Goal: Check status: Check status

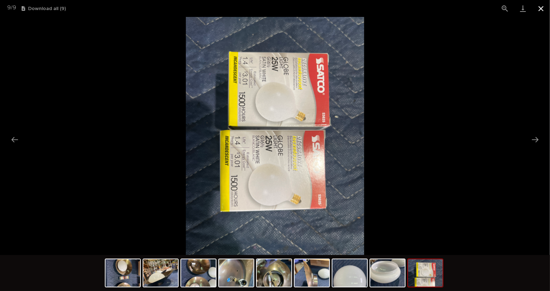
scroll to position [556, 0]
click at [549, 7] on button "Close gallery" at bounding box center [541, 8] width 18 height 17
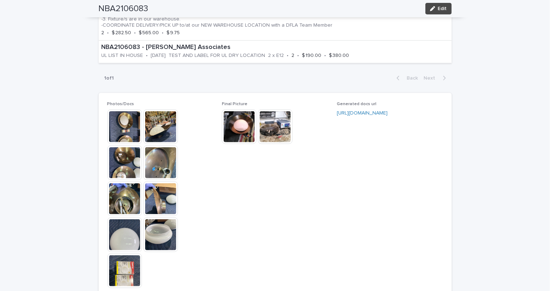
click at [540, 8] on button "Close gallery" at bounding box center [541, 8] width 18 height 17
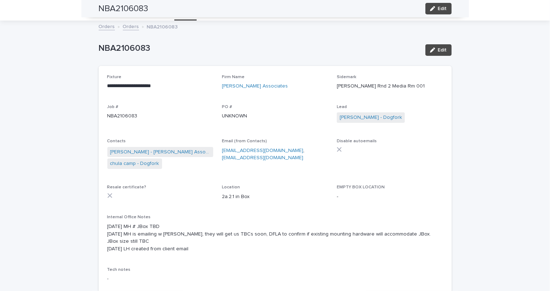
scroll to position [0, 0]
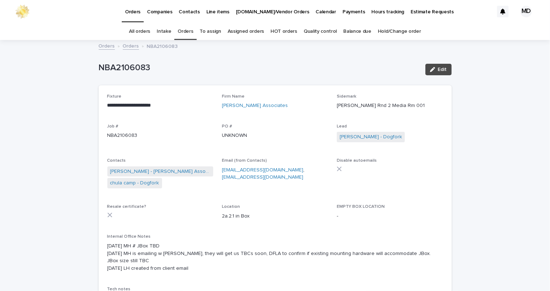
click at [191, 31] on link "Orders" at bounding box center [184, 31] width 15 height 17
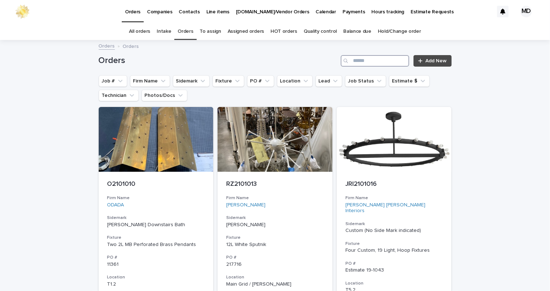
click at [396, 64] on input "Search" at bounding box center [375, 61] width 68 height 12
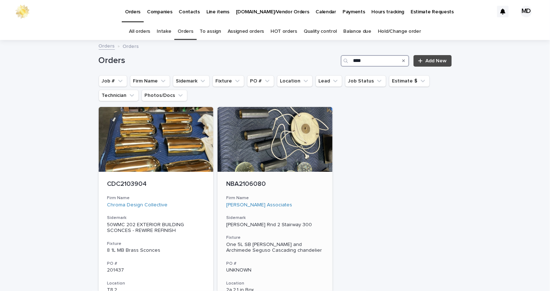
type input "****"
click at [234, 183] on p "NBA2106080" at bounding box center [275, 184] width 98 height 8
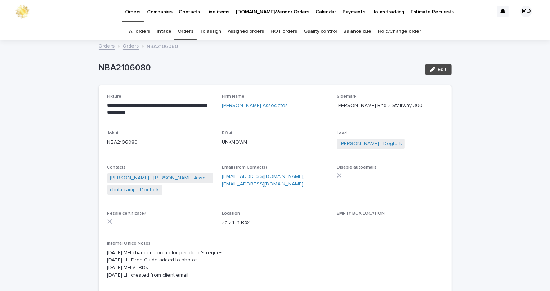
click at [177, 33] on div "Orders" at bounding box center [185, 31] width 22 height 17
click at [191, 32] on link "Orders" at bounding box center [184, 31] width 15 height 17
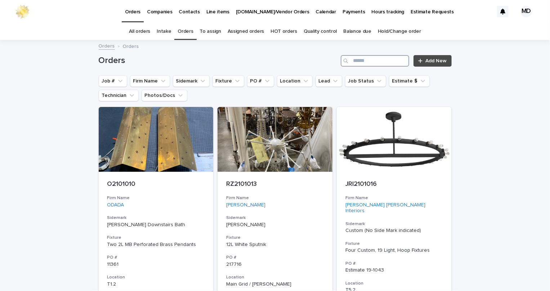
click at [385, 62] on input "Search" at bounding box center [375, 61] width 68 height 12
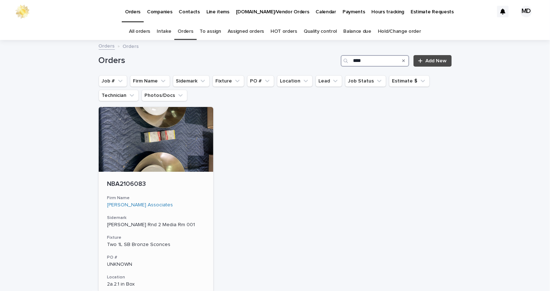
type input "****"
click at [147, 137] on div at bounding box center [156, 139] width 115 height 65
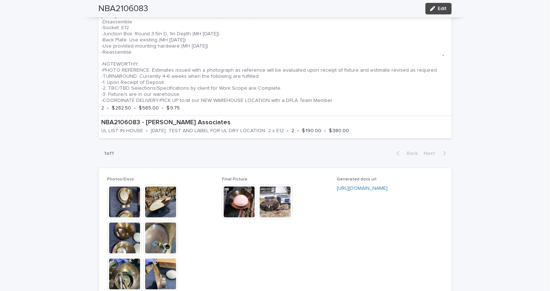
scroll to position [579, 0]
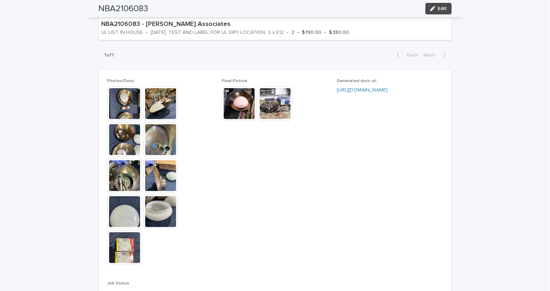
click at [125, 252] on img at bounding box center [124, 247] width 35 height 35
